Goal: Information Seeking & Learning: Learn about a topic

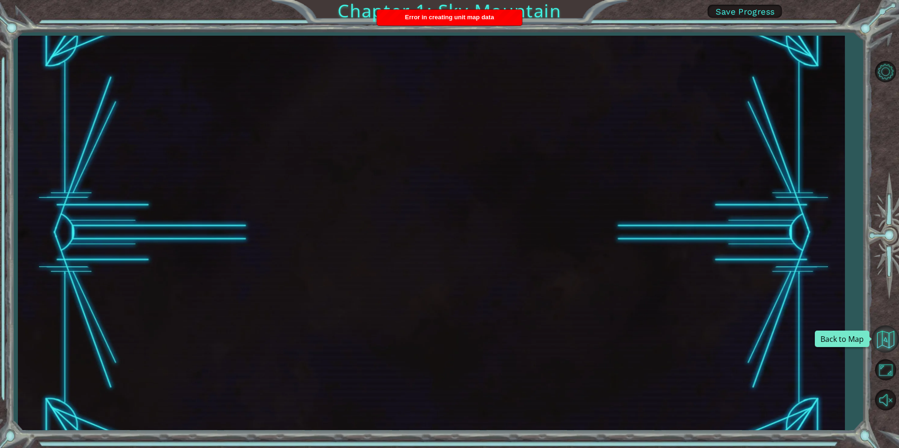
click at [880, 346] on button "Back to Map" at bounding box center [884, 339] width 27 height 27
click at [886, 368] on button "Maximize Browser" at bounding box center [884, 370] width 27 height 27
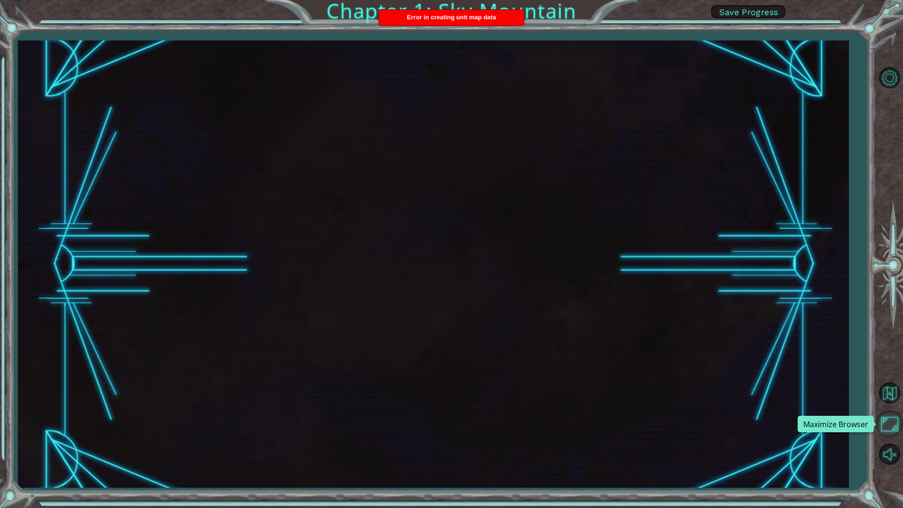
click at [898, 432] on button "Maximize Browser" at bounding box center [888, 423] width 27 height 27
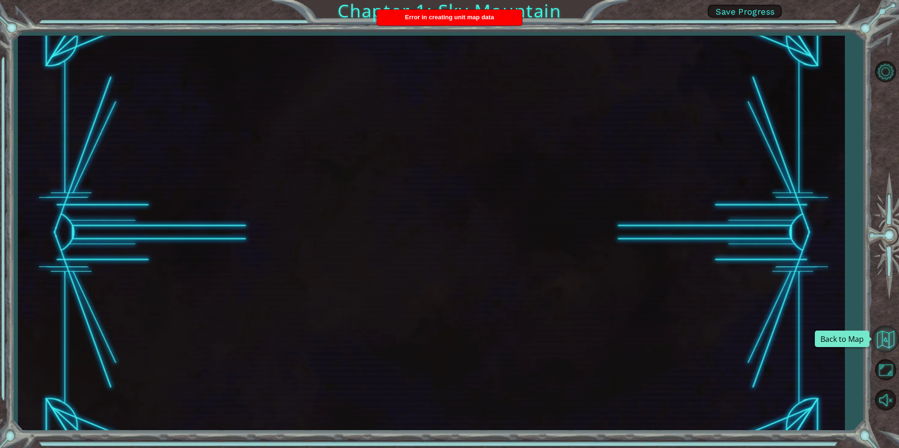
click at [894, 340] on button "Back to Map" at bounding box center [884, 339] width 27 height 27
click at [758, 13] on span "Save Progress" at bounding box center [744, 12] width 59 height 10
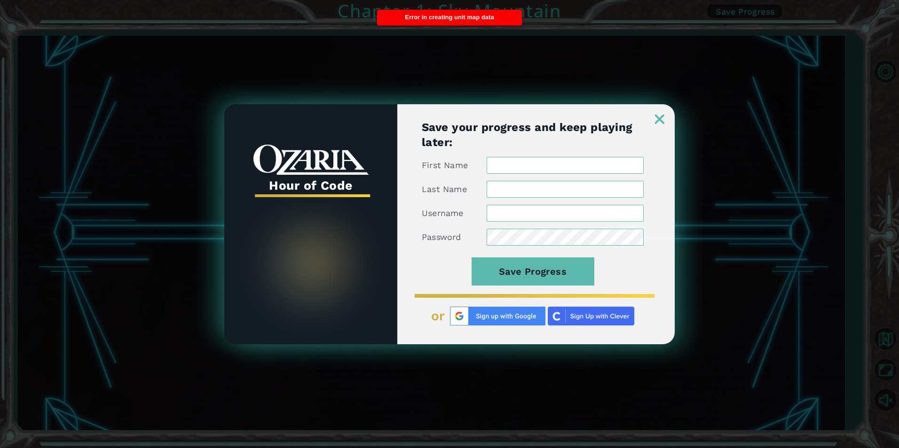
click at [504, 315] on img at bounding box center [497, 316] width 95 height 19
click at [655, 123] on img at bounding box center [659, 119] width 9 height 9
